Goal: Information Seeking & Learning: Learn about a topic

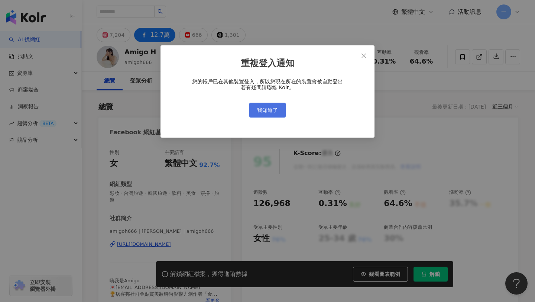
click at [274, 108] on span "我知道了" at bounding box center [267, 110] width 21 height 6
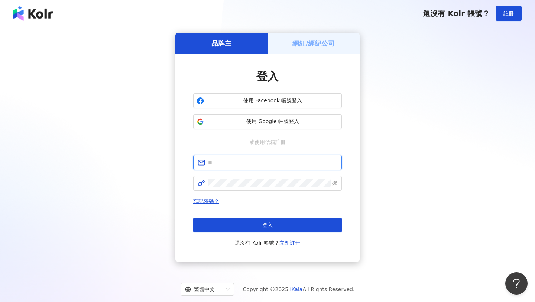
click at [280, 159] on input "text" at bounding box center [272, 162] width 129 height 8
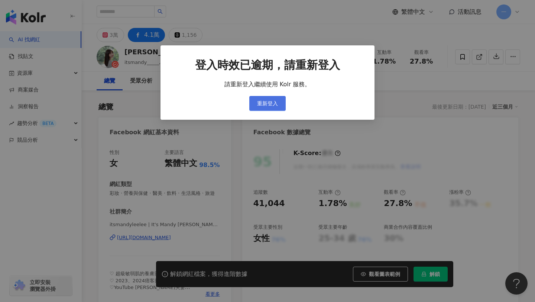
click at [275, 105] on span "重新登入" at bounding box center [267, 103] width 21 height 6
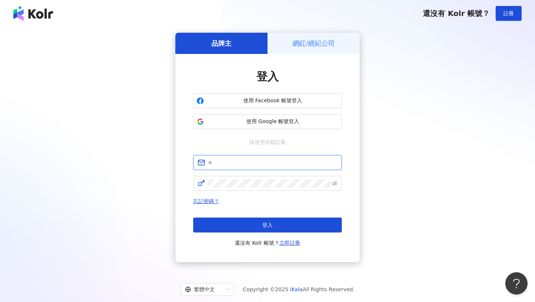
click at [260, 162] on input "text" at bounding box center [272, 162] width 129 height 8
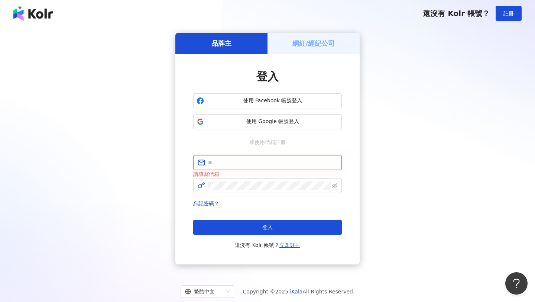
type input "**********"
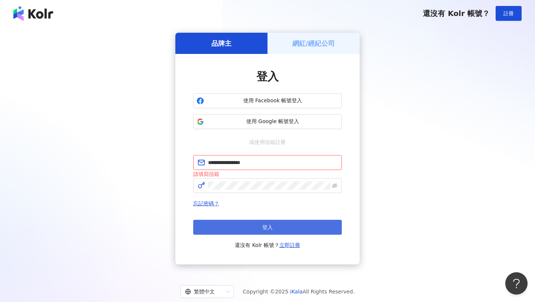
click at [283, 226] on button "登入" at bounding box center [267, 227] width 149 height 15
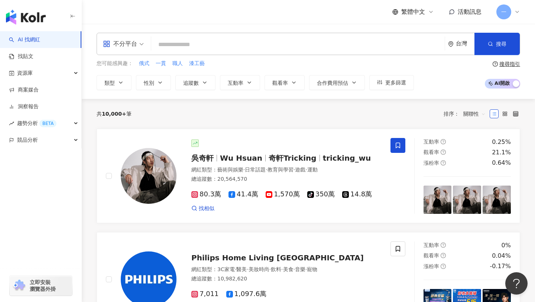
click at [253, 45] on input "search" at bounding box center [298, 45] width 288 height 14
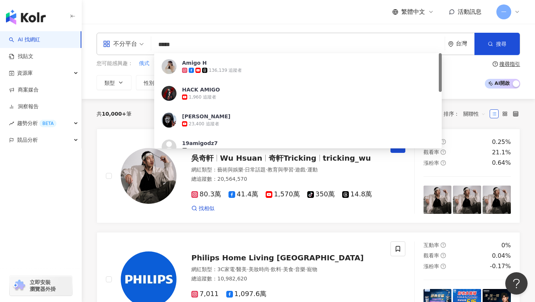
type input "****"
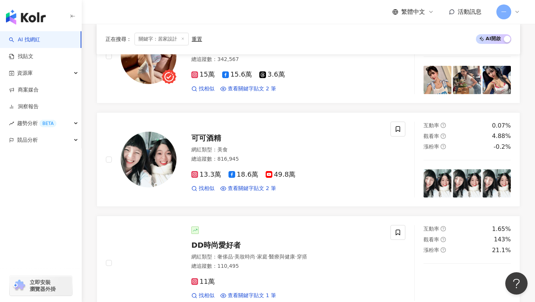
scroll to position [368, 0]
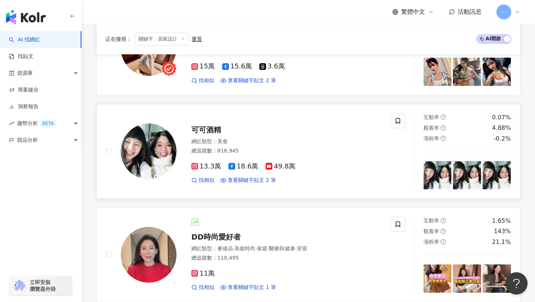
click at [212, 128] on span "可可酒精" at bounding box center [206, 129] width 30 height 9
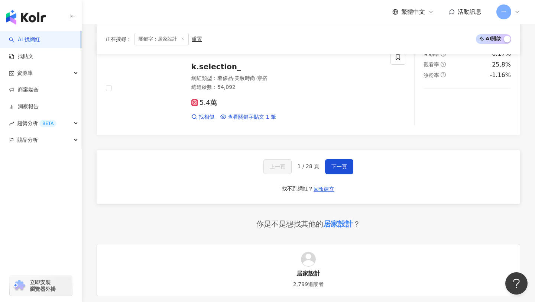
scroll to position [1270, 0]
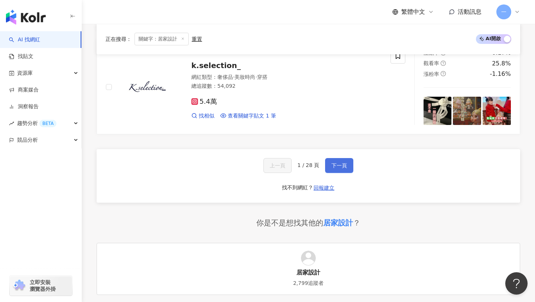
click at [346, 162] on span "下一頁" at bounding box center [340, 165] width 16 height 6
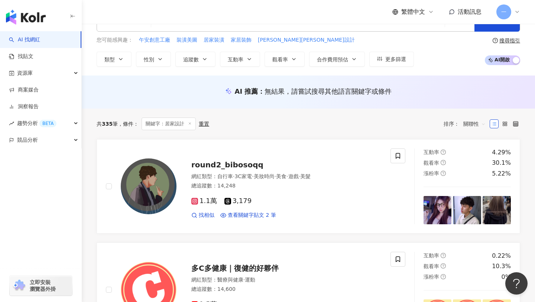
scroll to position [19, 0]
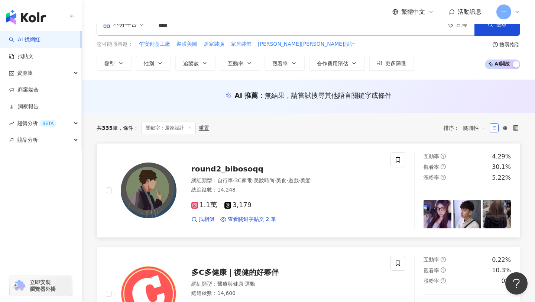
click at [246, 170] on span "round2_bibosoqq" at bounding box center [227, 168] width 72 height 9
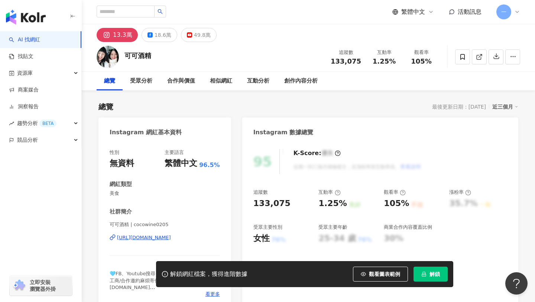
click at [155, 236] on div "[URL][DOMAIN_NAME]" at bounding box center [144, 237] width 54 height 7
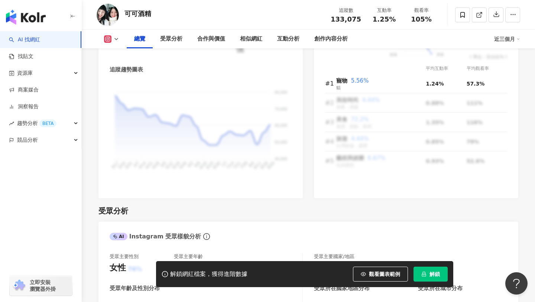
scroll to position [511, 0]
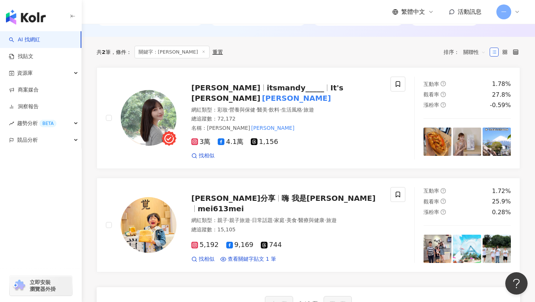
scroll to position [232, 0]
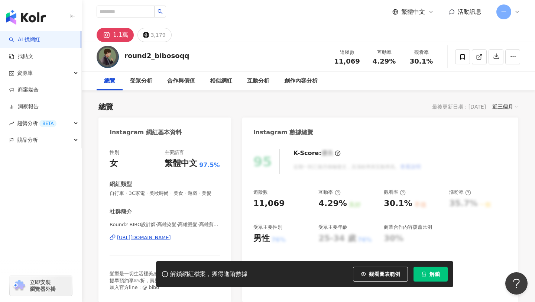
click at [171, 238] on div "[URL][DOMAIN_NAME]" at bounding box center [144, 237] width 54 height 7
